Goal: Information Seeking & Learning: Learn about a topic

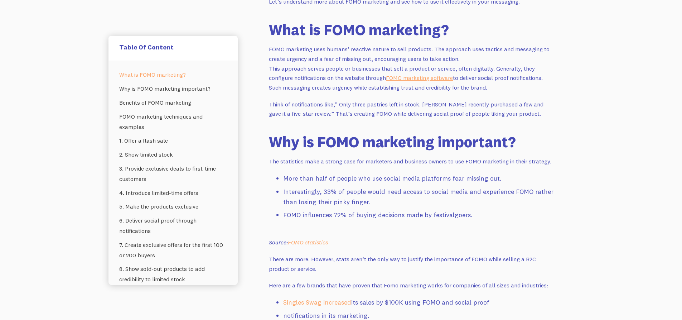
scroll to position [501, 0]
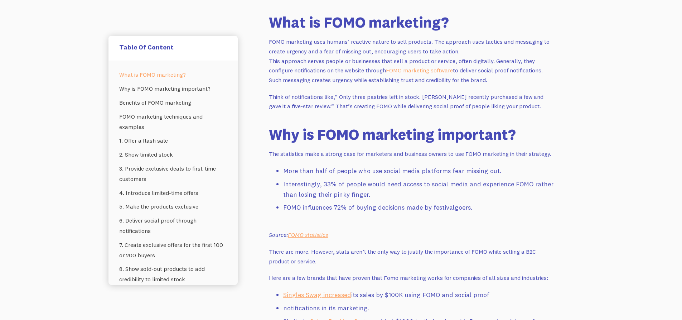
drag, startPoint x: 268, startPoint y: 39, endPoint x: 496, endPoint y: 82, distance: 231.6
copy p "FOMO marketing uses humans’ reactive nature to sell products. The approach uses…"
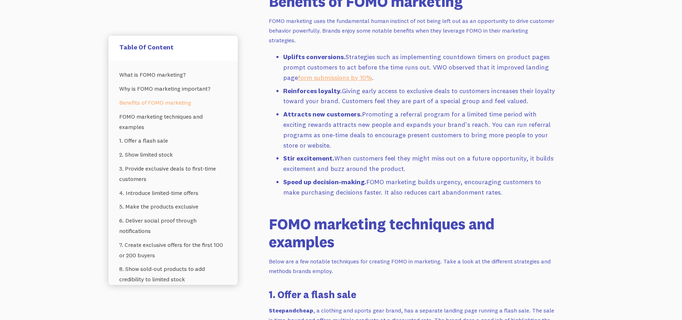
scroll to position [931, 0]
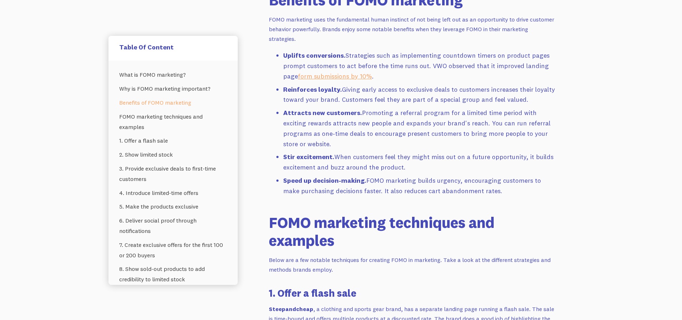
drag, startPoint x: 282, startPoint y: 54, endPoint x: 485, endPoint y: 188, distance: 243.6
click at [485, 188] on ul "Uplifts conversions. Strategies such as implementing countdown timers on produc…" at bounding box center [412, 125] width 287 height 148
copy ul "Uplifts conversions. Strategies such as implementing countdown timers on produc…"
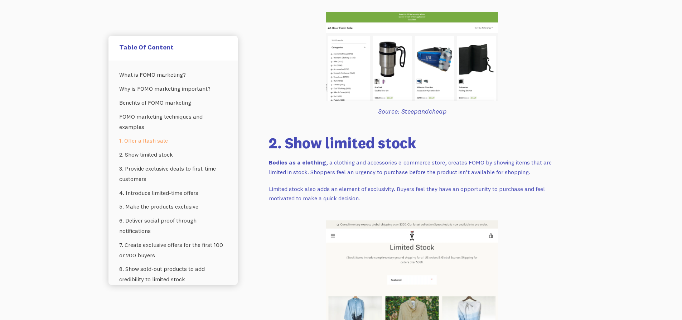
scroll to position [1182, 0]
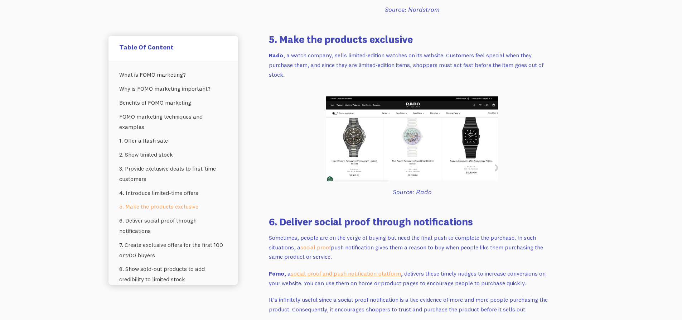
scroll to position [1934, 0]
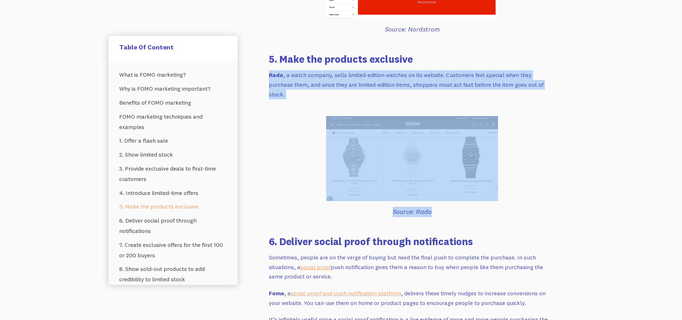
drag, startPoint x: 266, startPoint y: 61, endPoint x: 474, endPoint y: 101, distance: 212.1
drag, startPoint x: 282, startPoint y: 78, endPoint x: 264, endPoint y: 59, distance: 26.4
click at [282, 78] on p "Rado , a watch company, sells limited-edition watches on its website. Customers…" at bounding box center [412, 84] width 287 height 29
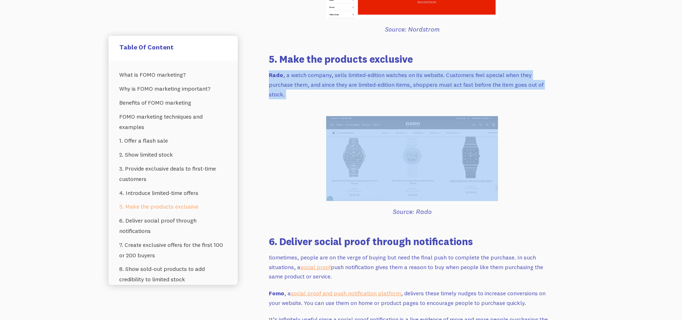
drag, startPoint x: 268, startPoint y: 63, endPoint x: 454, endPoint y: 113, distance: 192.8
copy p "Rado , a watch company, sells limited-edition watches on its website. Customers…"
drag, startPoint x: 298, startPoint y: 135, endPoint x: 286, endPoint y: 111, distance: 27.1
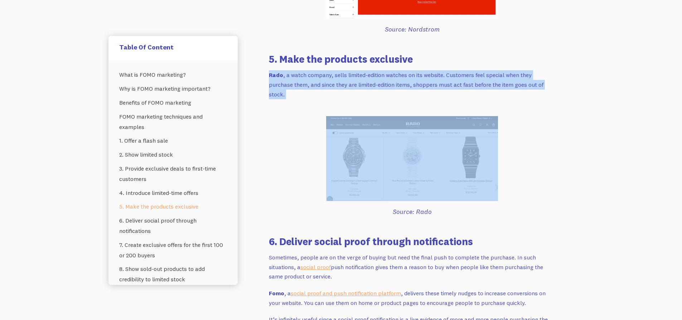
click at [270, 71] on strong "Rado" at bounding box center [276, 74] width 14 height 7
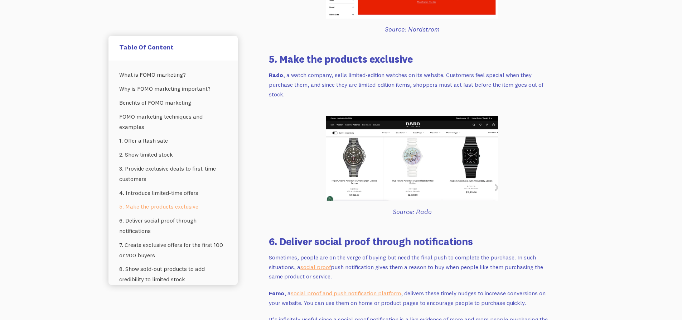
drag, startPoint x: 266, startPoint y: 62, endPoint x: 311, endPoint y: 82, distance: 49.4
copy p "Rado , a watch company, sells limited-edition watches on its website. Customers…"
click at [412, 158] on img at bounding box center [412, 158] width 172 height 85
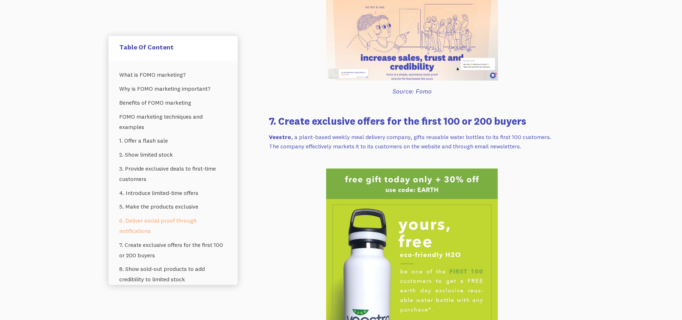
scroll to position [2328, 0]
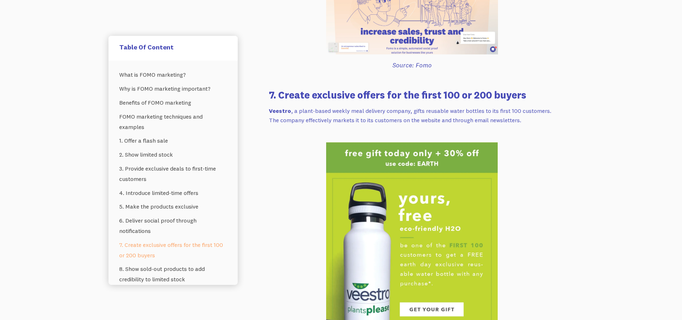
drag, startPoint x: 266, startPoint y: 97, endPoint x: 551, endPoint y: 109, distance: 285.0
click at [551, 109] on div "The fear of missing out (FOMO) is a real thing. You may not realize that FOMO i…" at bounding box center [412, 48] width 304 height 4397
copy p "Veestro , a plant-based weekly meal delivery company, gifts reusable water bott…"
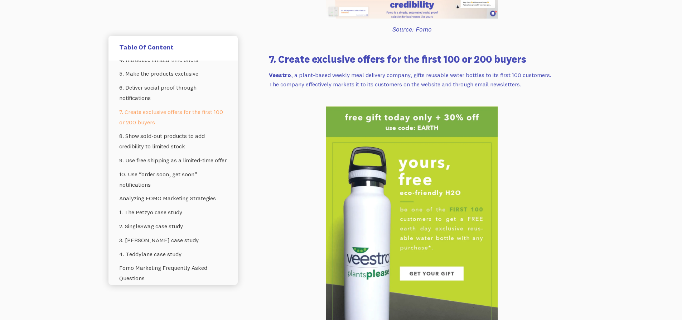
scroll to position [143, 0]
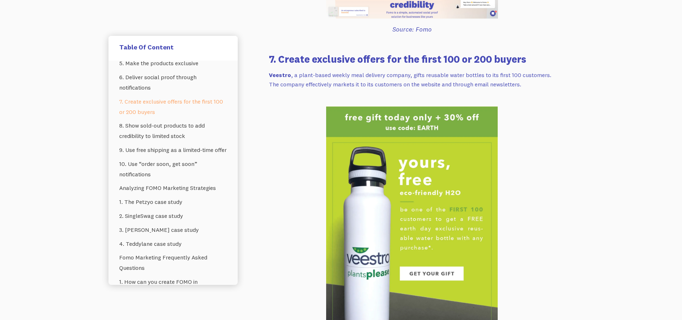
click at [298, 143] on div "The fear of missing out (FOMO) is a real thing. You may not realize that FOMO i…" at bounding box center [412, 102] width 287 height 4218
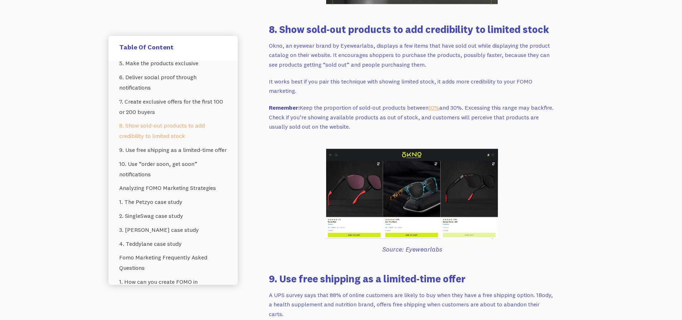
scroll to position [2686, 0]
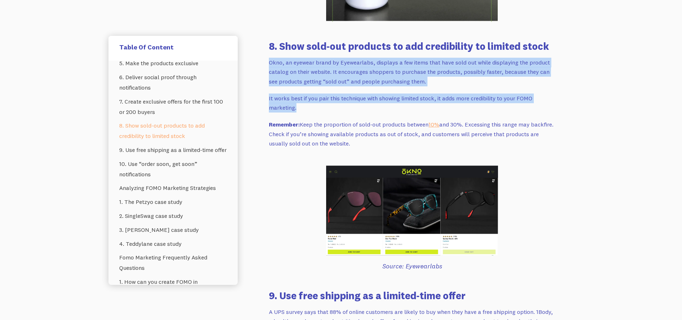
drag, startPoint x: 268, startPoint y: 55, endPoint x: 361, endPoint y: 95, distance: 101.5
copy div "Okno, an eyewear brand by Eyewearlabs, displays a few items that have sold out …"
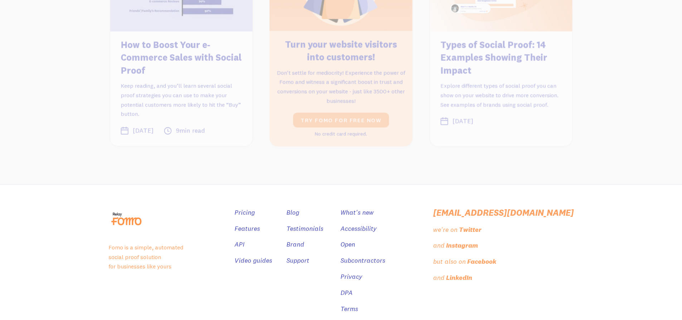
scroll to position [4715, 0]
